Goal: Register for event/course

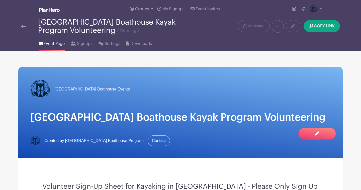
scroll to position [241, 0]
click at [160, 89] on div "[GEOGRAPHIC_DATA] Boathouse Events" at bounding box center [180, 89] width 301 height 20
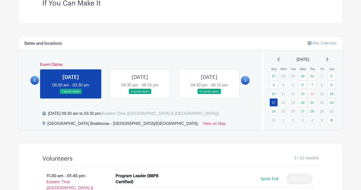
scroll to position [191, 0]
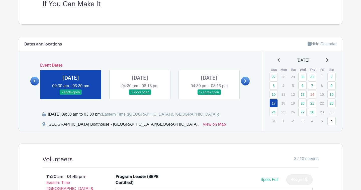
click at [119, 13] on div "Volunteer Sign-Up Sheet for Kayaking in [GEOGRAPHIC_DATA] - Please Only Sign Up…" at bounding box center [180, -1] width 301 height 49
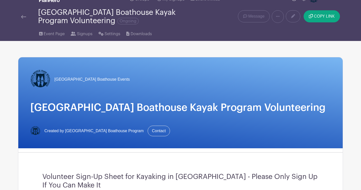
scroll to position [0, 0]
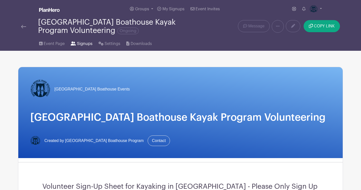
click at [81, 44] on span "Signups" at bounding box center [85, 44] width 16 height 6
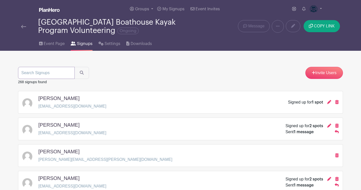
click at [46, 72] on input "search" at bounding box center [46, 73] width 57 height 12
type input "elle"
click at [75, 67] on button "submit" at bounding box center [82, 73] width 15 height 12
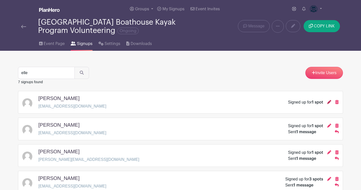
click at [329, 102] on icon at bounding box center [329, 102] width 4 height 4
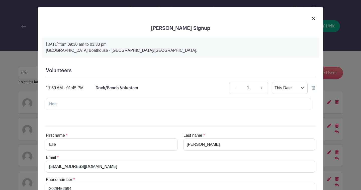
click at [227, 116] on div "Volunteers 11:30 AM - 01:45 PM Dock/Beach Volunteer - 1 + This Date Select Date…" at bounding box center [180, 90] width 277 height 54
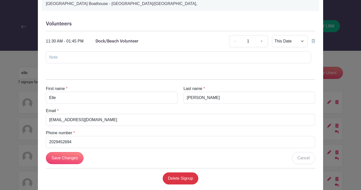
scroll to position [27, 0]
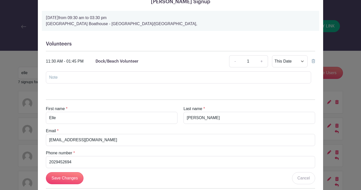
click at [313, 61] on icon at bounding box center [314, 61] width 4 height 4
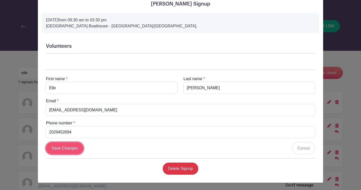
click at [66, 147] on input "Save Changes" at bounding box center [65, 148] width 38 height 12
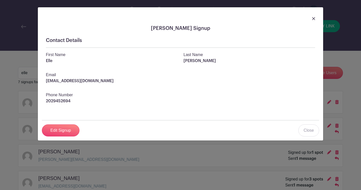
scroll to position [0, 0]
click at [313, 18] on img at bounding box center [313, 18] width 3 height 3
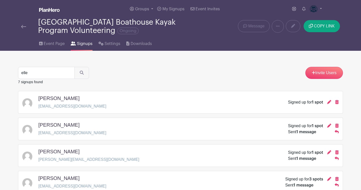
click at [24, 26] on img at bounding box center [23, 27] width 5 height 4
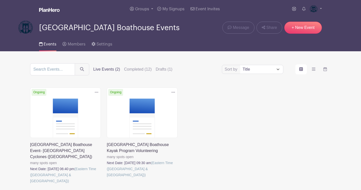
click at [107, 178] on link at bounding box center [107, 178] width 0 height 0
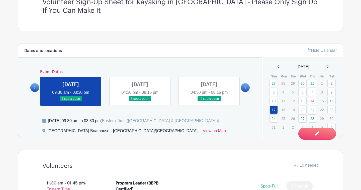
scroll to position [181, 0]
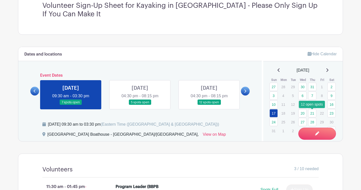
click at [313, 114] on link "21" at bounding box center [312, 113] width 8 height 8
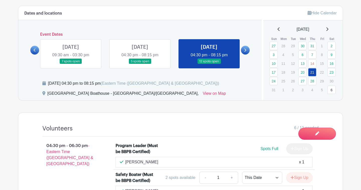
scroll to position [221, 0]
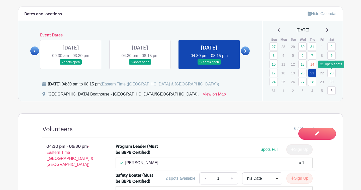
click at [331, 73] on link "23" at bounding box center [332, 73] width 8 height 8
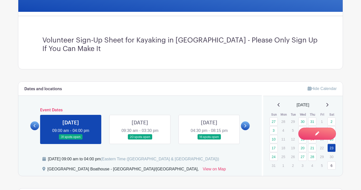
scroll to position [140, 0]
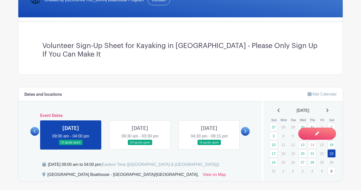
click at [34, 133] on icon at bounding box center [35, 131] width 2 height 4
